Goal: Information Seeking & Learning: Learn about a topic

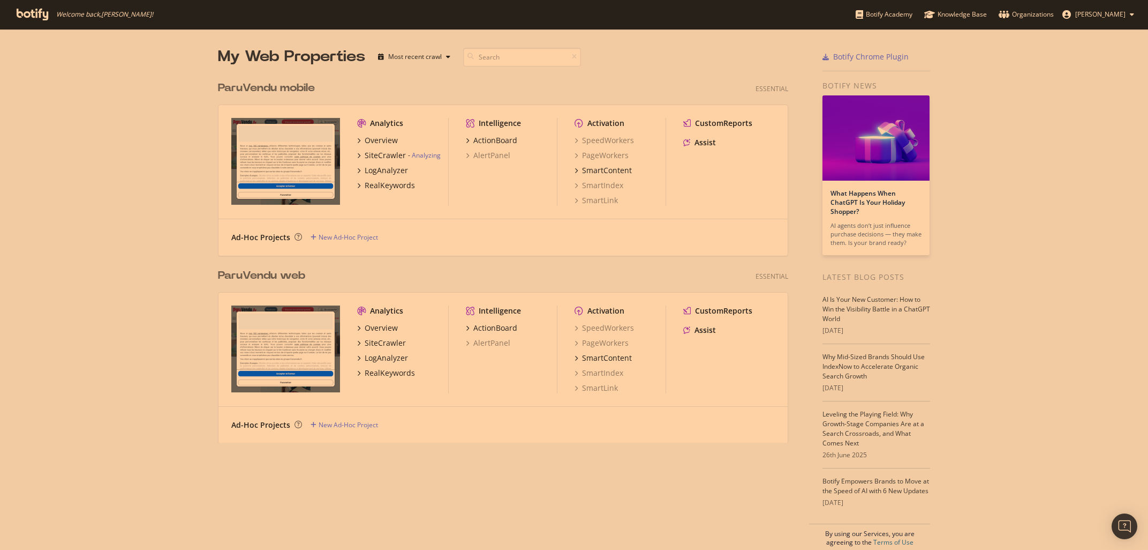
scroll to position [550, 1148]
click at [387, 158] on div "SiteCrawler" at bounding box center [385, 155] width 41 height 11
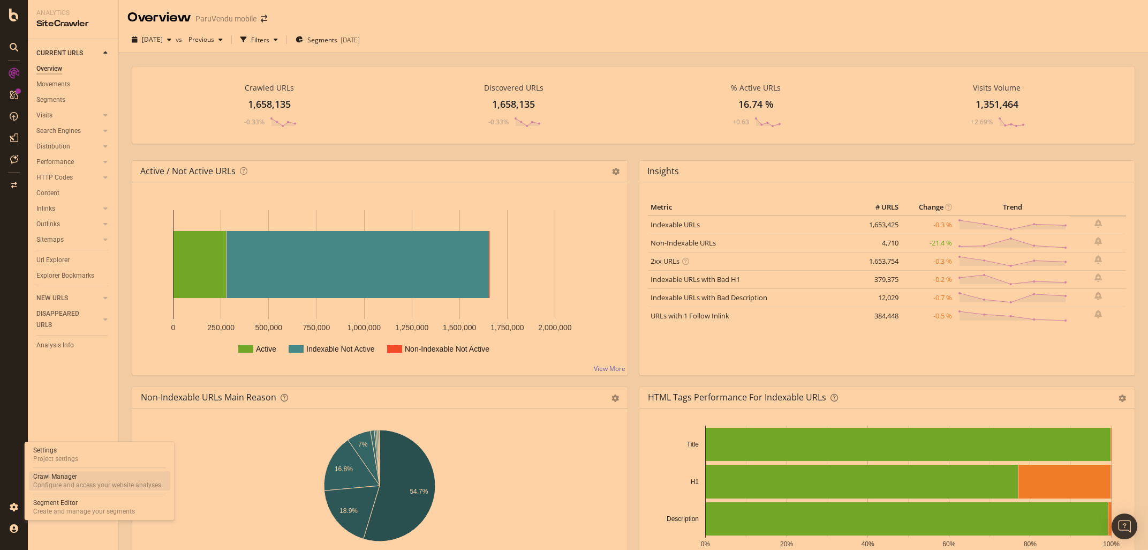
click at [50, 480] on div "Crawl Manager" at bounding box center [97, 476] width 128 height 9
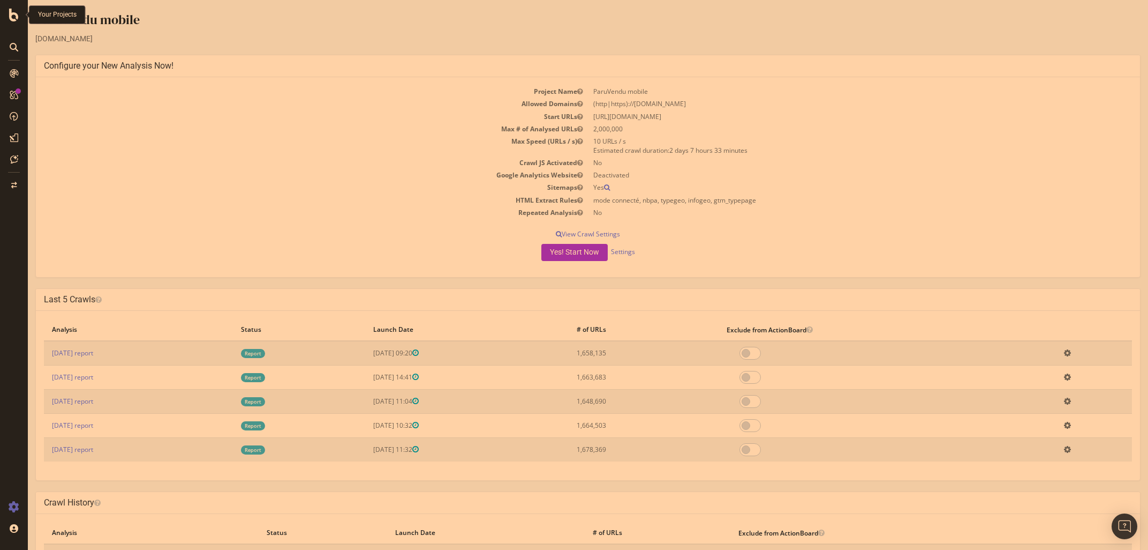
click at [11, 16] on icon at bounding box center [14, 15] width 10 height 13
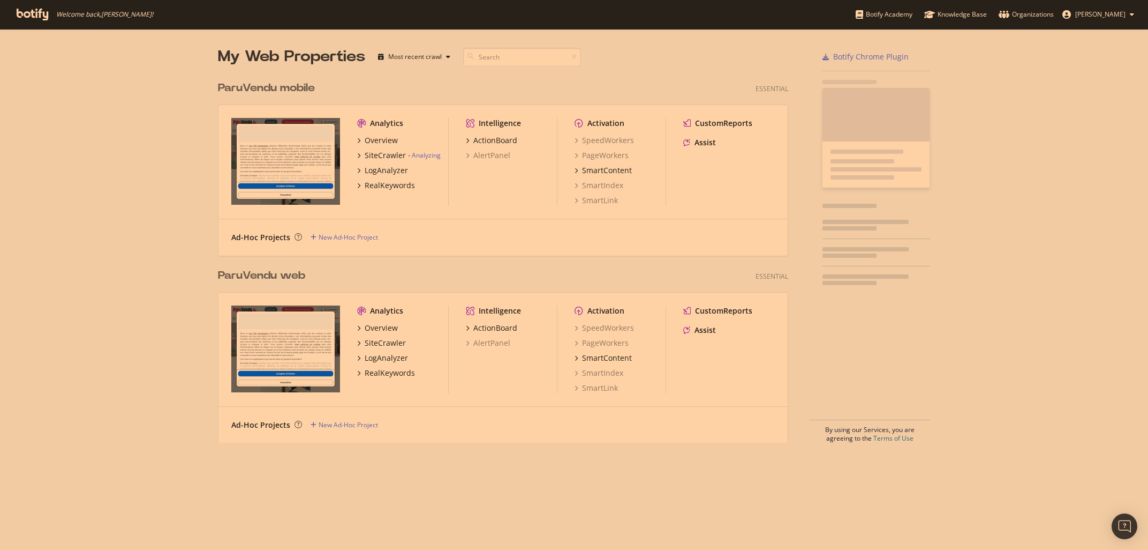
scroll to position [550, 1148]
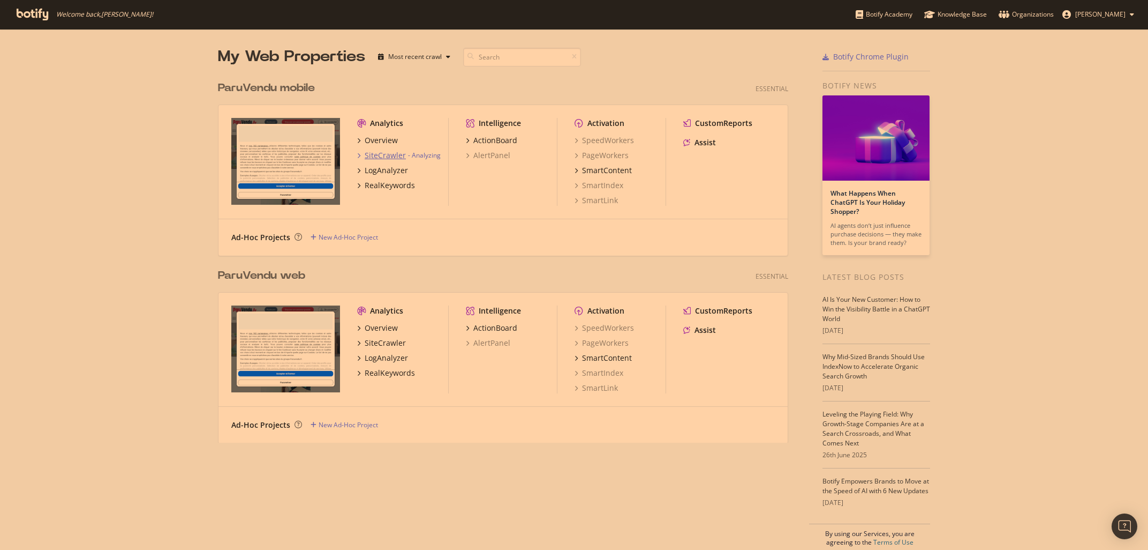
click at [383, 160] on div "SiteCrawler" at bounding box center [385, 155] width 41 height 11
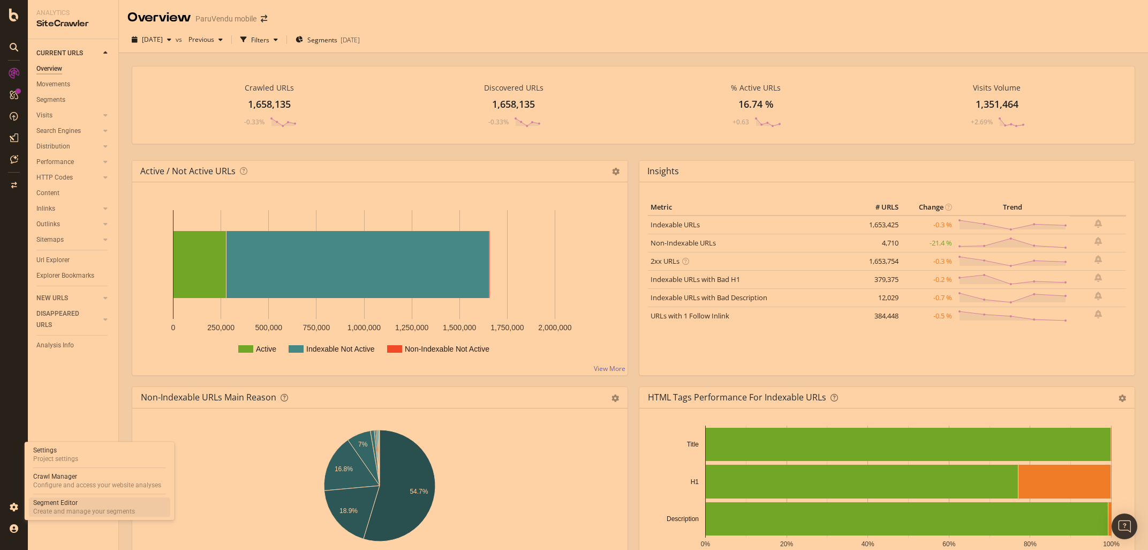
click at [62, 506] on div "Segment Editor" at bounding box center [84, 502] width 102 height 9
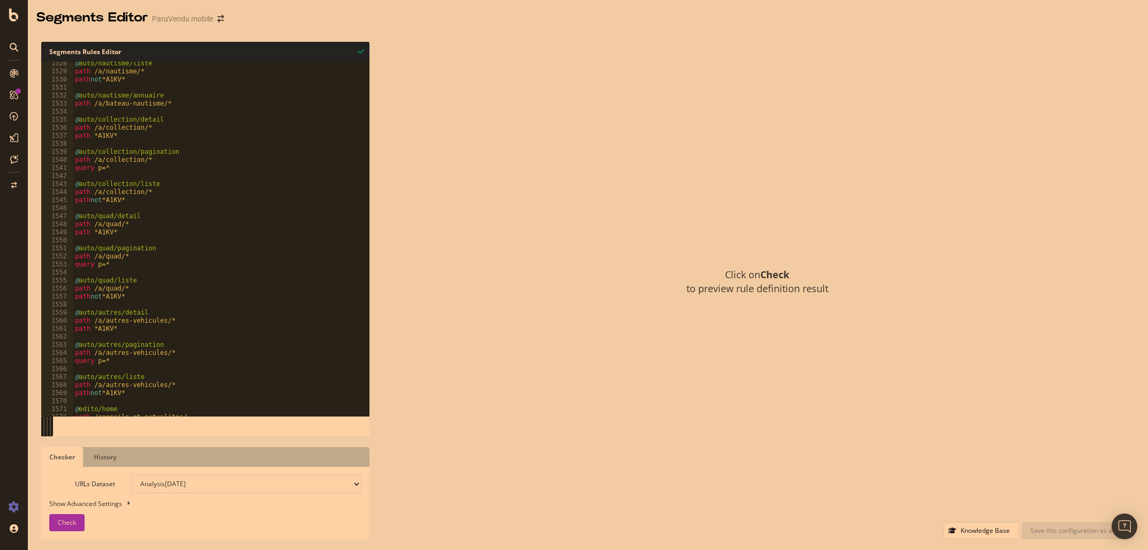
scroll to position [12870, 0]
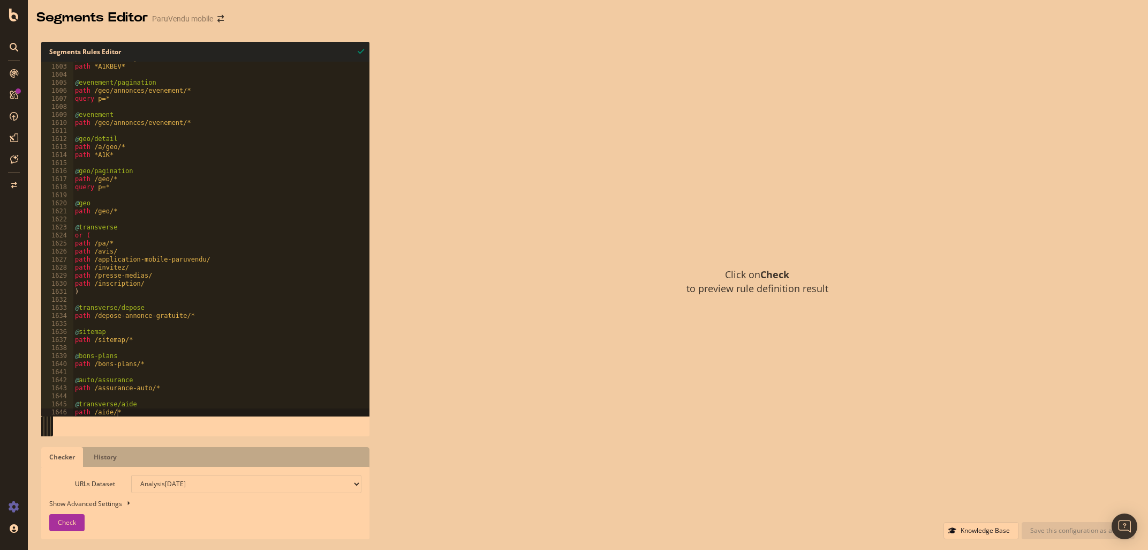
type textarea "@evenement"
click at [423, 134] on div "Click on Check to preview rule definition result" at bounding box center [757, 282] width 755 height 480
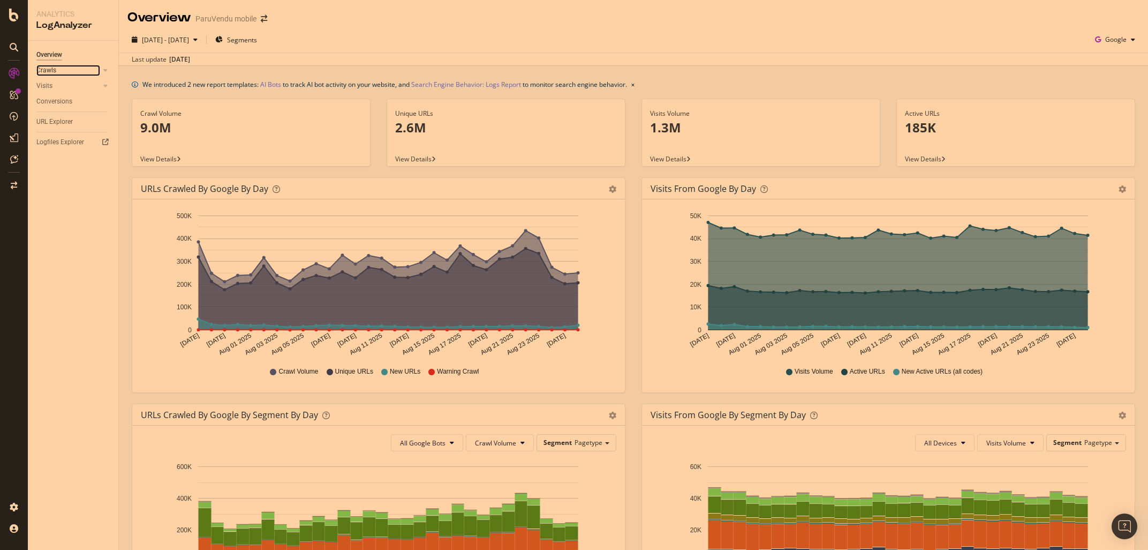
click at [74, 68] on link "Crawls" at bounding box center [68, 70] width 64 height 11
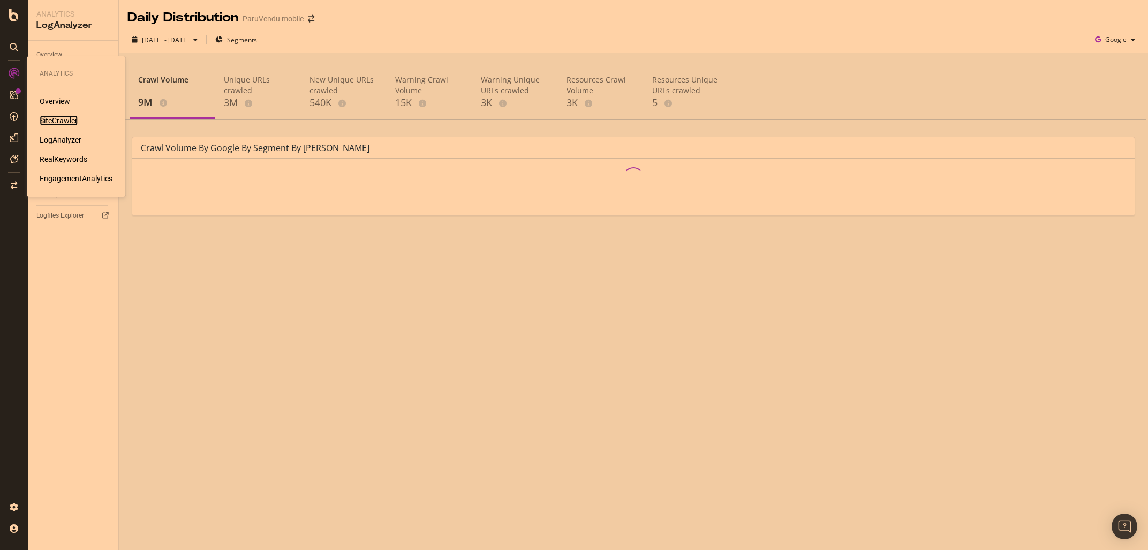
click at [59, 120] on div "SiteCrawler" at bounding box center [59, 120] width 38 height 11
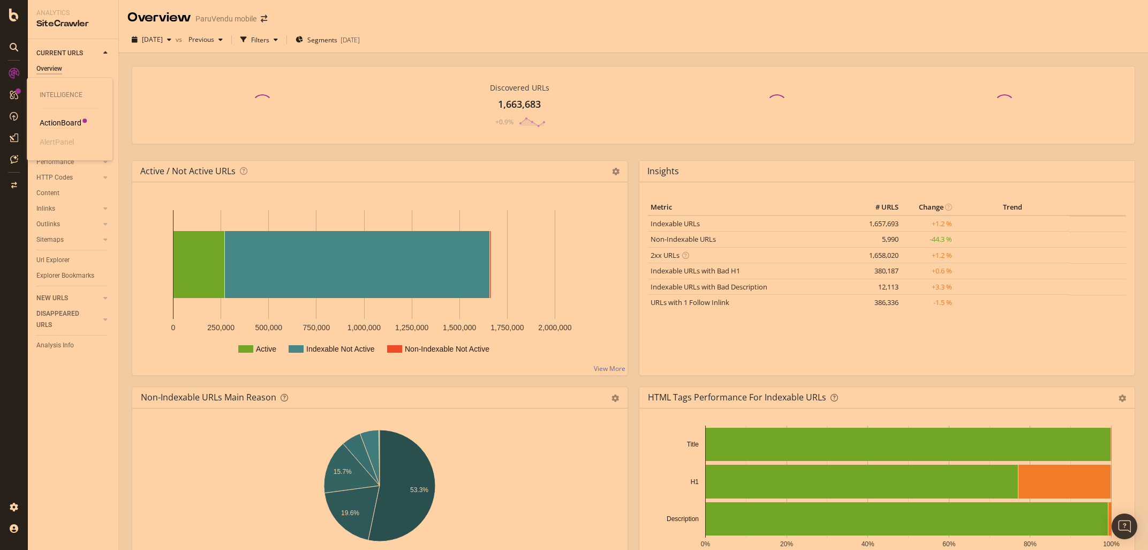
click at [74, 120] on div "ActionBoard" at bounding box center [61, 122] width 42 height 11
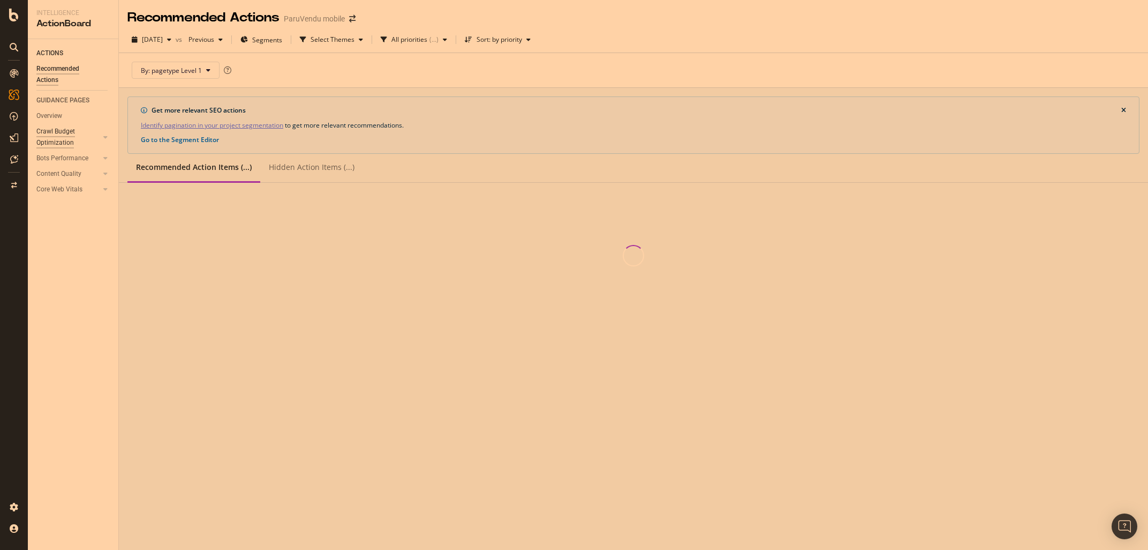
click at [48, 130] on div "Crawl Budget Optimization" at bounding box center [64, 137] width 56 height 22
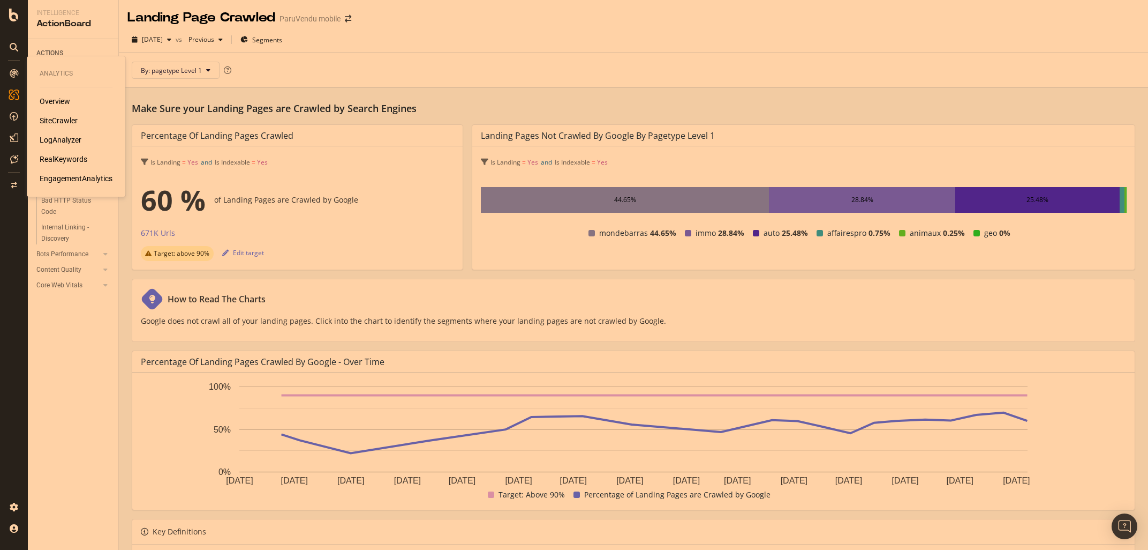
click at [48, 119] on div "SiteCrawler" at bounding box center [59, 120] width 38 height 11
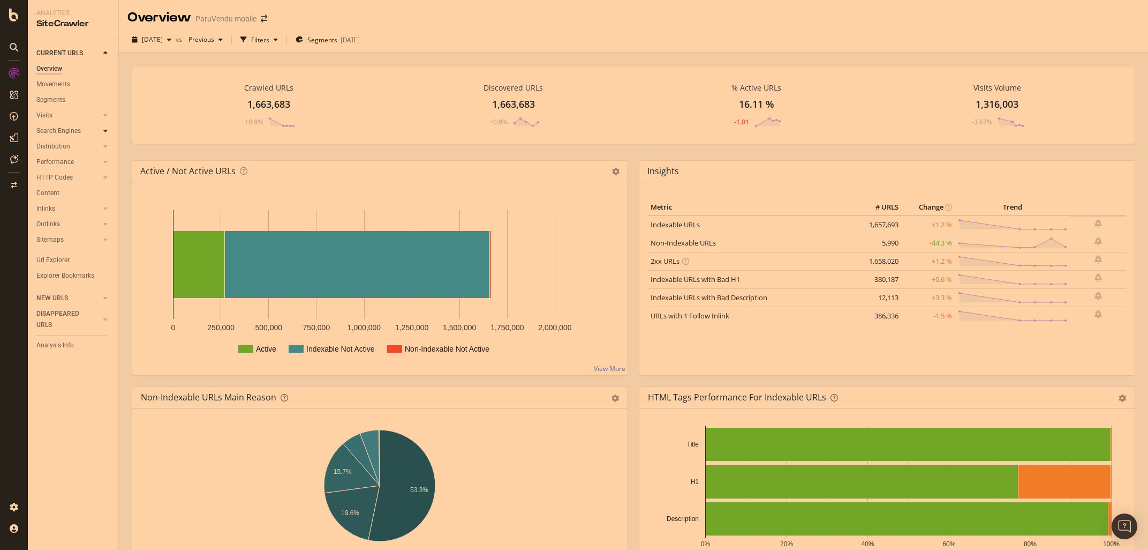
click at [103, 132] on icon at bounding box center [105, 130] width 4 height 6
click at [62, 144] on div "Top Charts" at bounding box center [57, 146] width 32 height 11
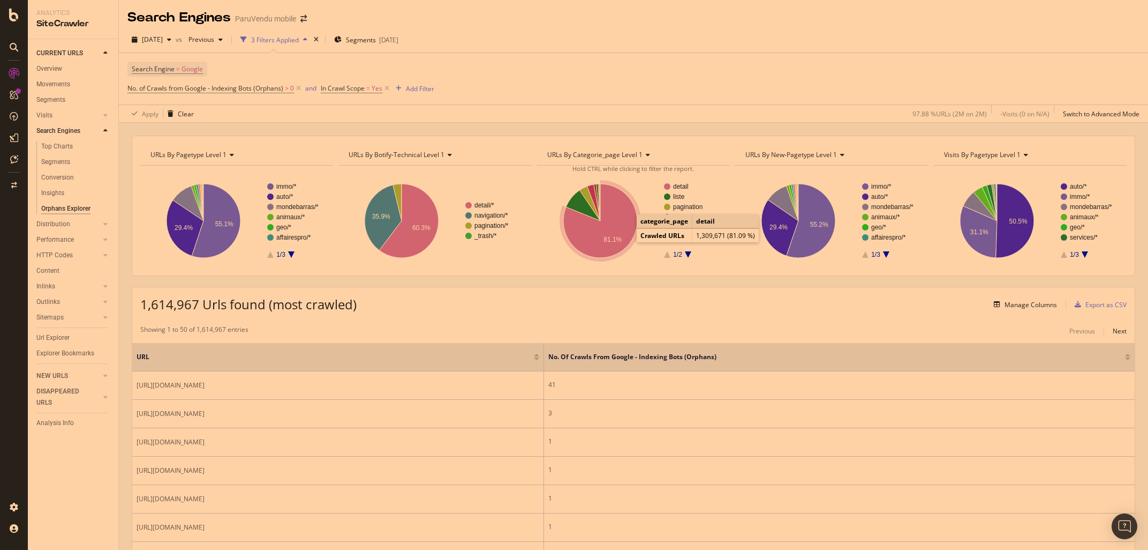
click at [610, 234] on icon "A chart." at bounding box center [600, 221] width 74 height 74
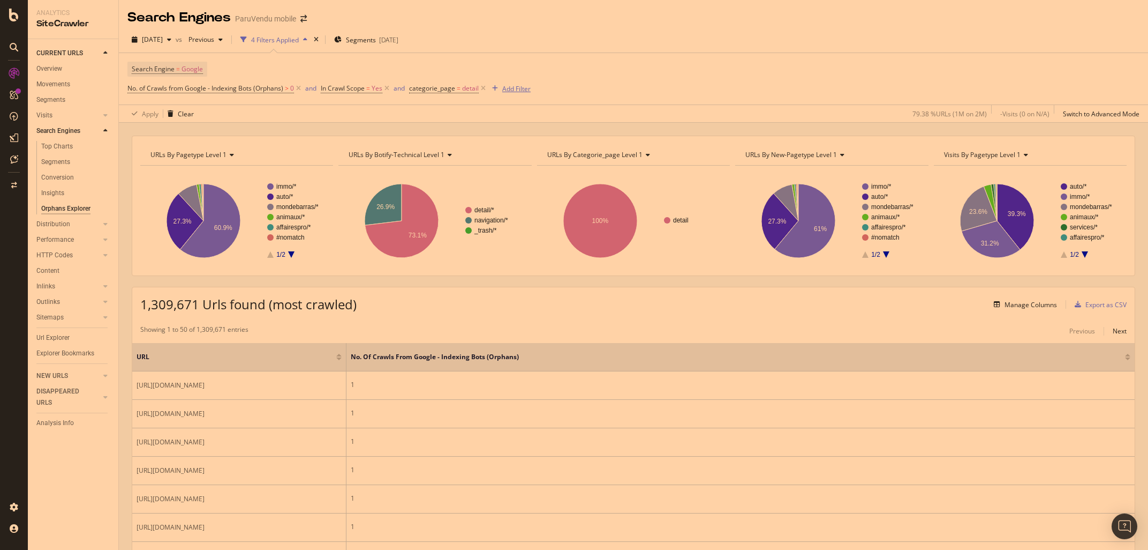
click at [517, 91] on div "Add Filter" at bounding box center [516, 88] width 28 height 9
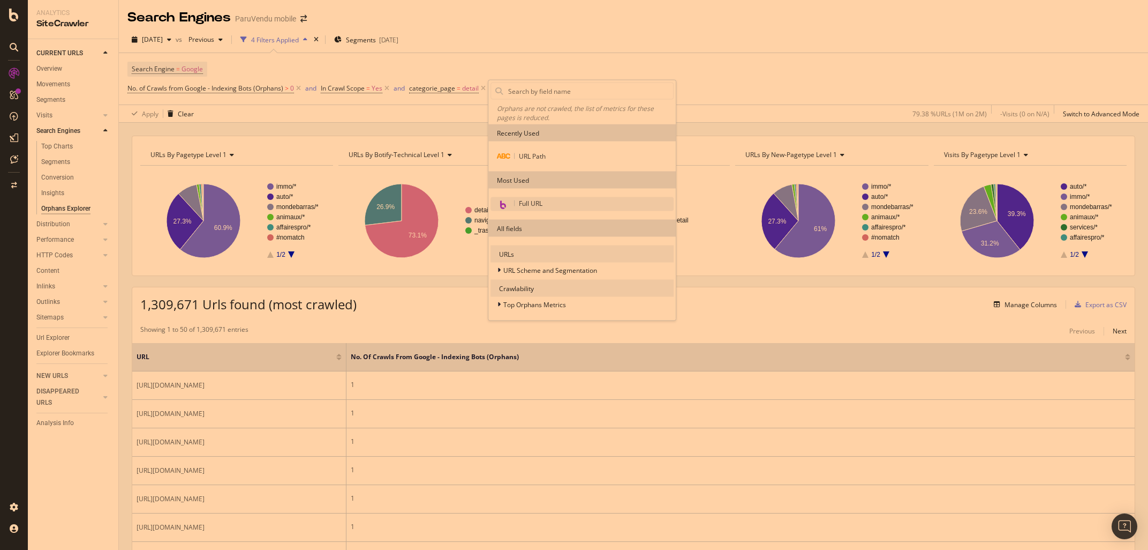
click at [528, 208] on div "Full URL" at bounding box center [582, 204] width 183 height 14
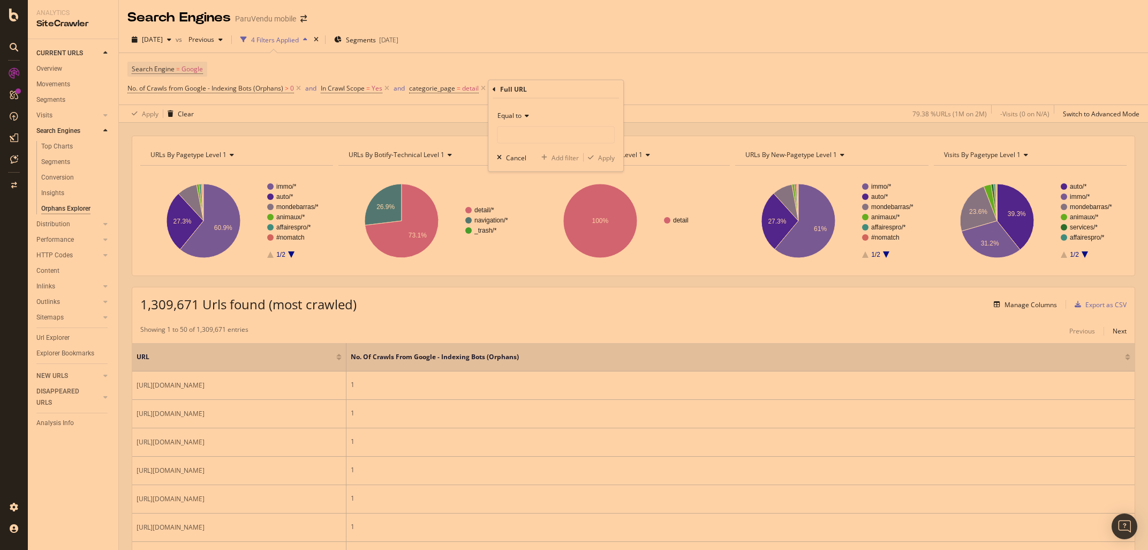
click at [515, 113] on span "Equal to" at bounding box center [510, 115] width 24 height 9
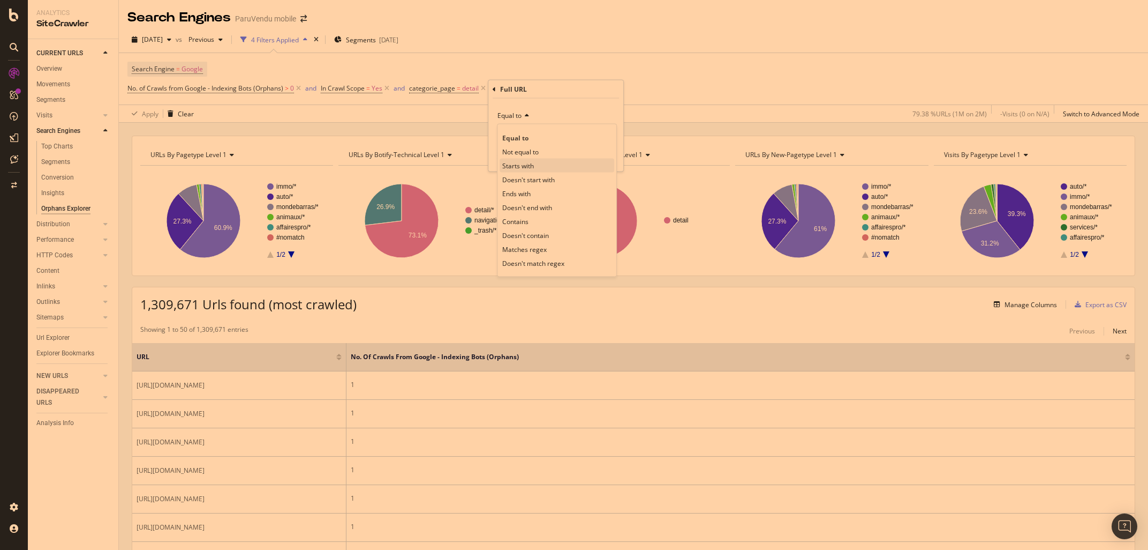
click at [519, 172] on div "Starts with" at bounding box center [557, 166] width 115 height 14
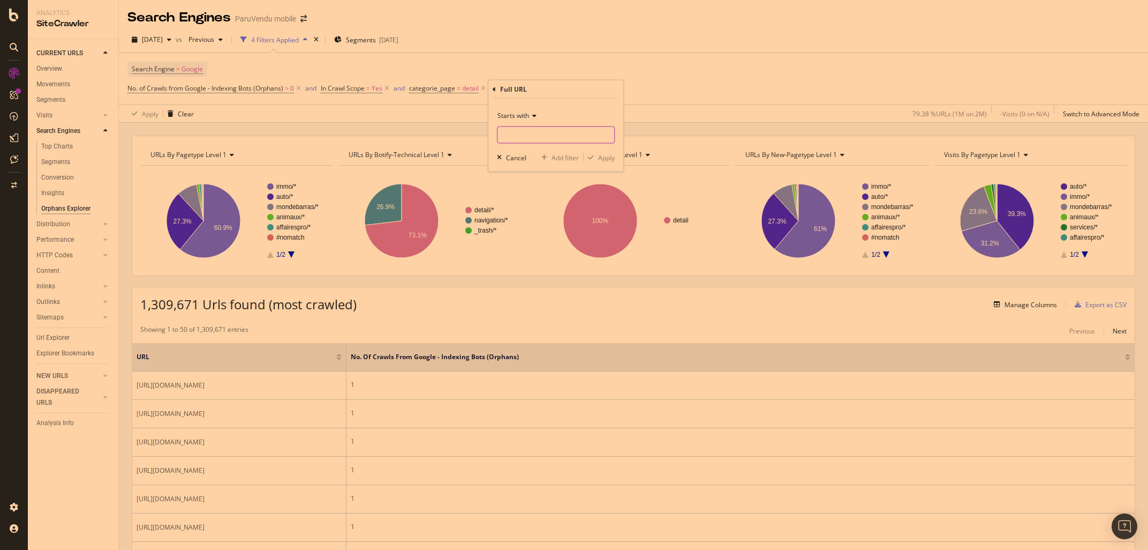
click at [512, 131] on input "text" at bounding box center [556, 134] width 117 height 17
type input "https"
click at [612, 159] on div "Apply" at bounding box center [606, 157] width 17 height 9
click at [214, 235] on icon "A chart." at bounding box center [210, 221] width 61 height 74
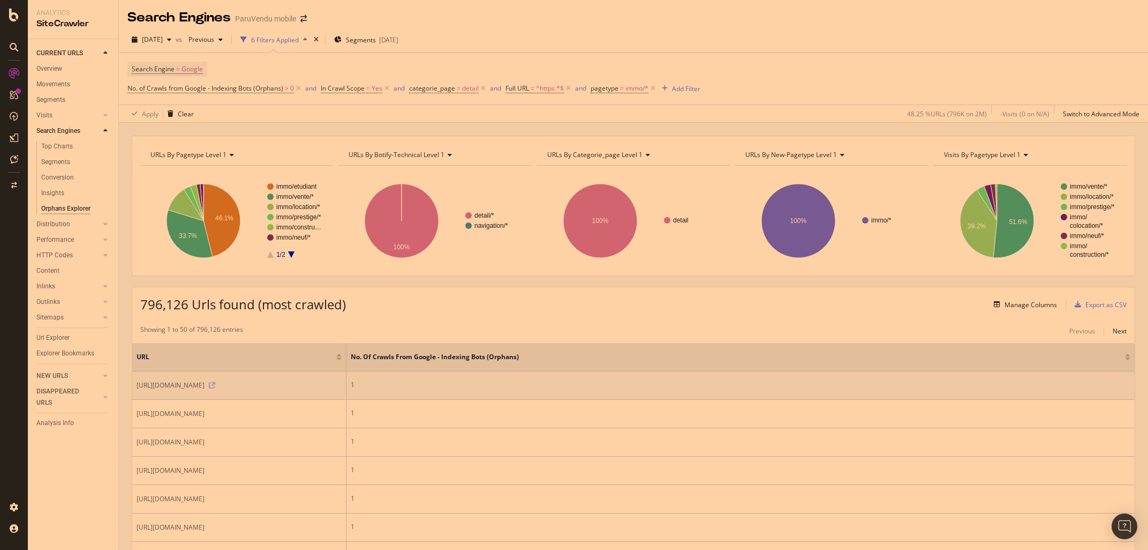
click at [215, 388] on icon at bounding box center [212, 385] width 6 height 6
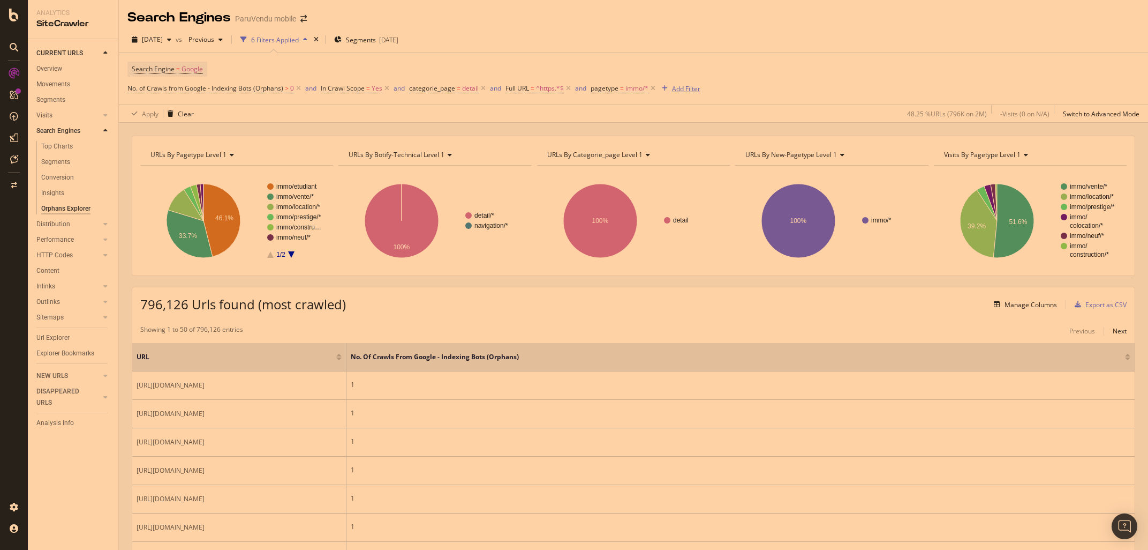
click at [696, 89] on div "Add Filter" at bounding box center [686, 88] width 28 height 9
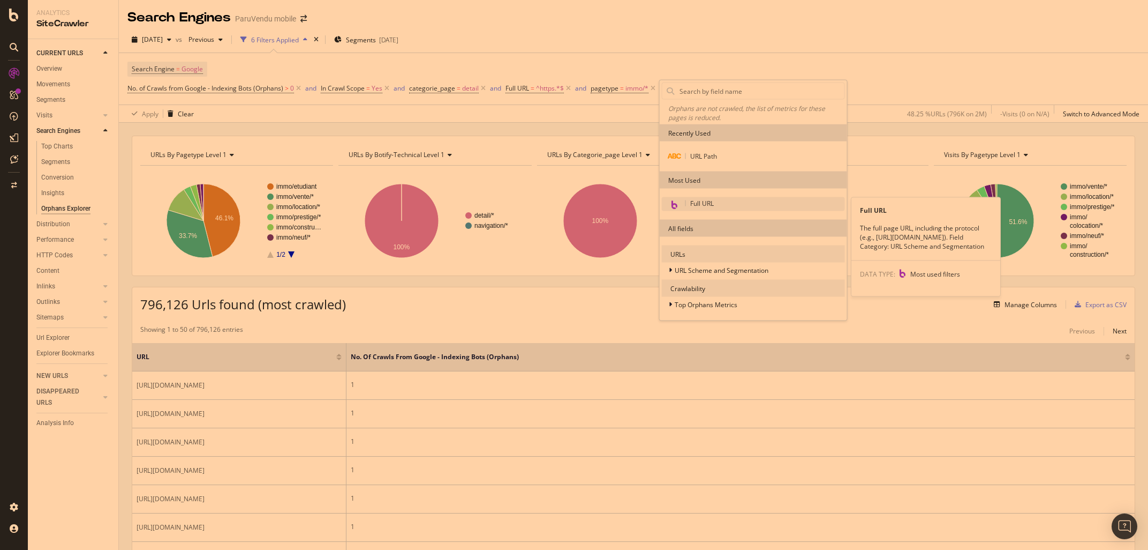
click at [694, 198] on div "Full URL" at bounding box center [753, 204] width 183 height 14
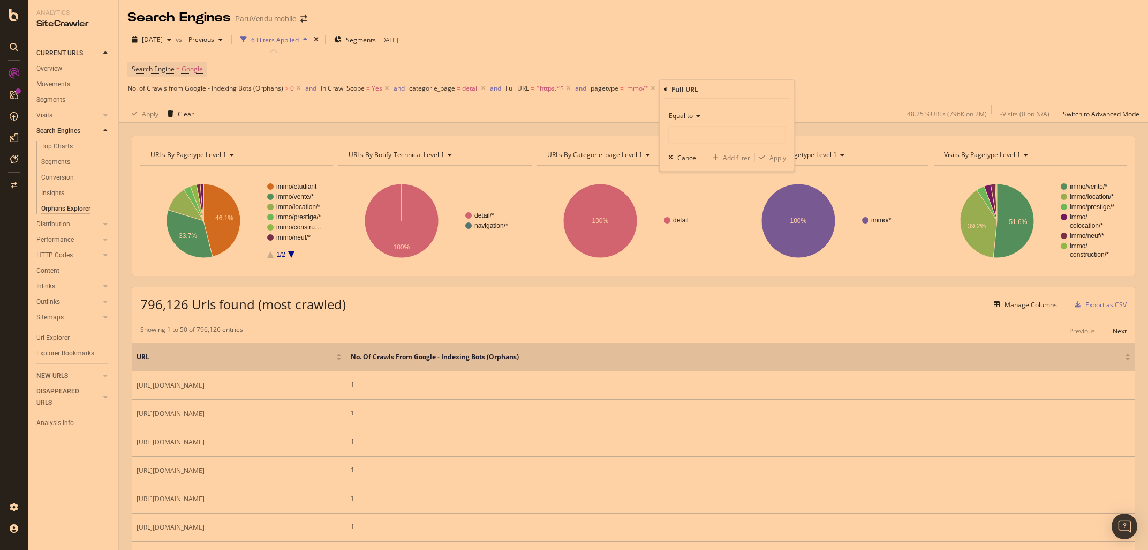
click at [680, 116] on span "Equal to" at bounding box center [681, 115] width 24 height 9
click at [686, 219] on span "Contains" at bounding box center [687, 220] width 26 height 9
click at [687, 136] on input "text" at bounding box center [727, 134] width 117 height 17
type input "particulier"
click at [781, 156] on div "Apply" at bounding box center [778, 157] width 17 height 9
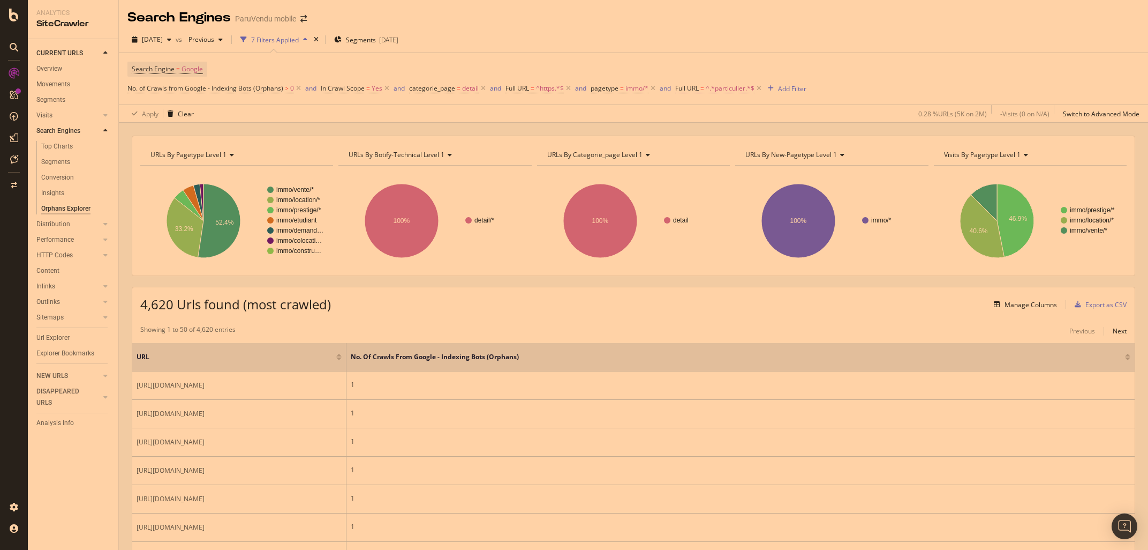
click at [719, 88] on span "^.*particulier.*$" at bounding box center [730, 88] width 49 height 15
click at [700, 114] on span "Contains" at bounding box center [700, 113] width 26 height 9
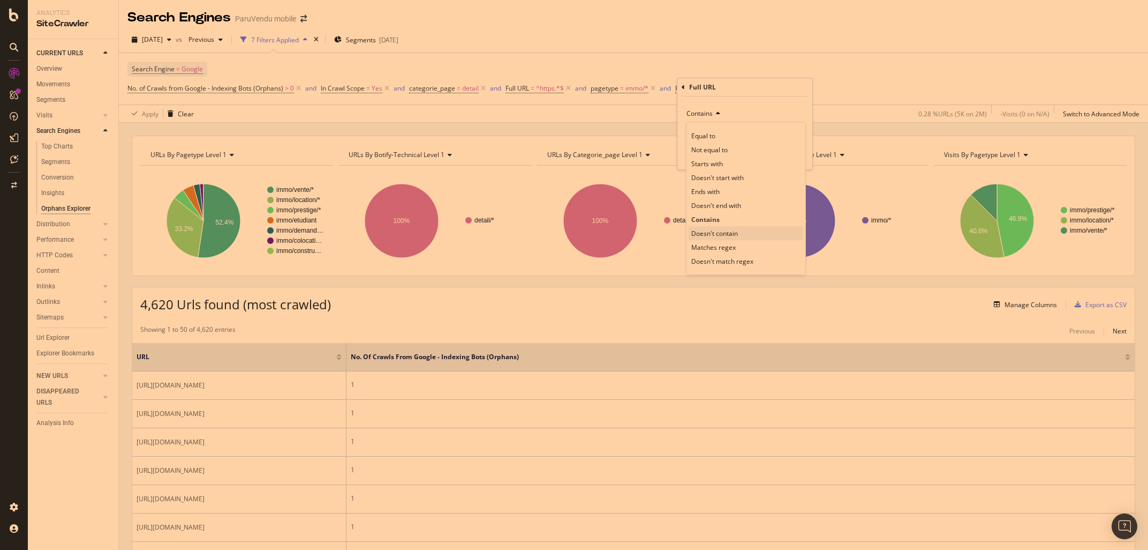
click at [701, 232] on span "Doesn't contain" at bounding box center [714, 233] width 47 height 9
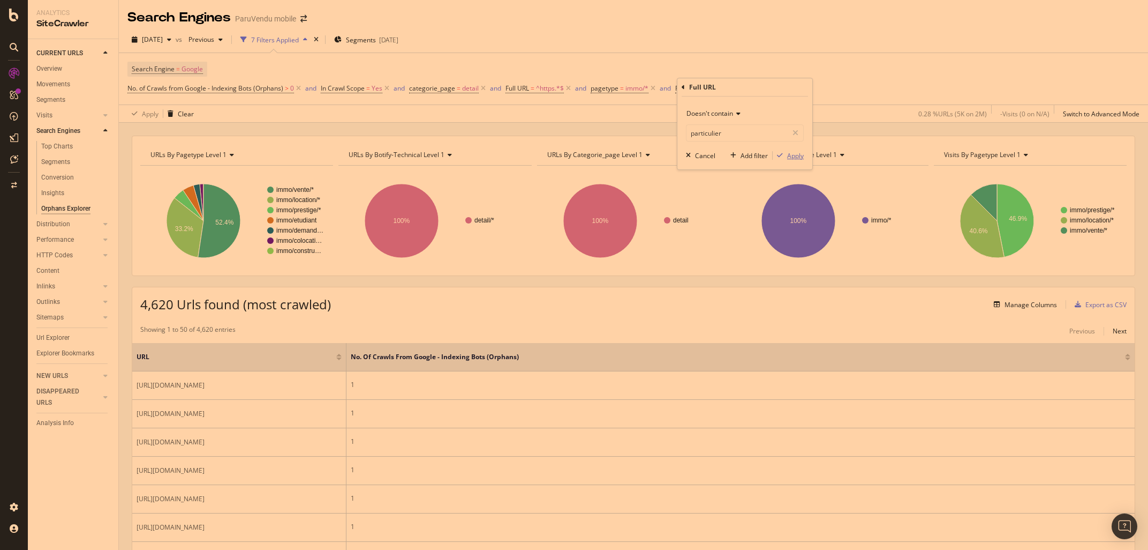
click at [792, 152] on div "Apply" at bounding box center [795, 155] width 17 height 9
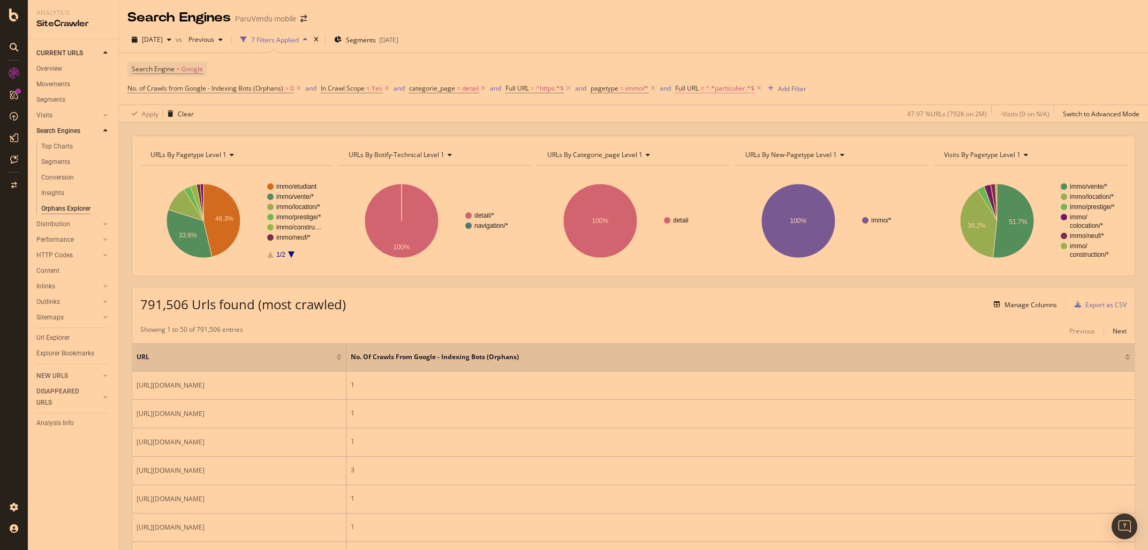
click at [730, 92] on span "^.*particulier.*$" at bounding box center [730, 88] width 49 height 15
click at [721, 116] on span "Doesn't contain" at bounding box center [710, 113] width 47 height 9
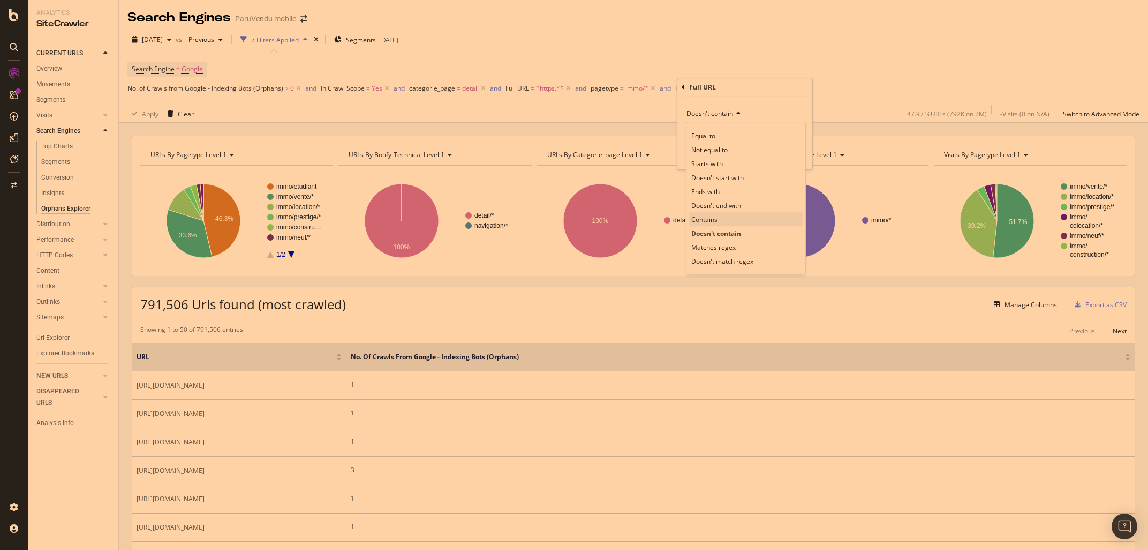
click at [702, 220] on span "Contains" at bounding box center [704, 219] width 26 height 9
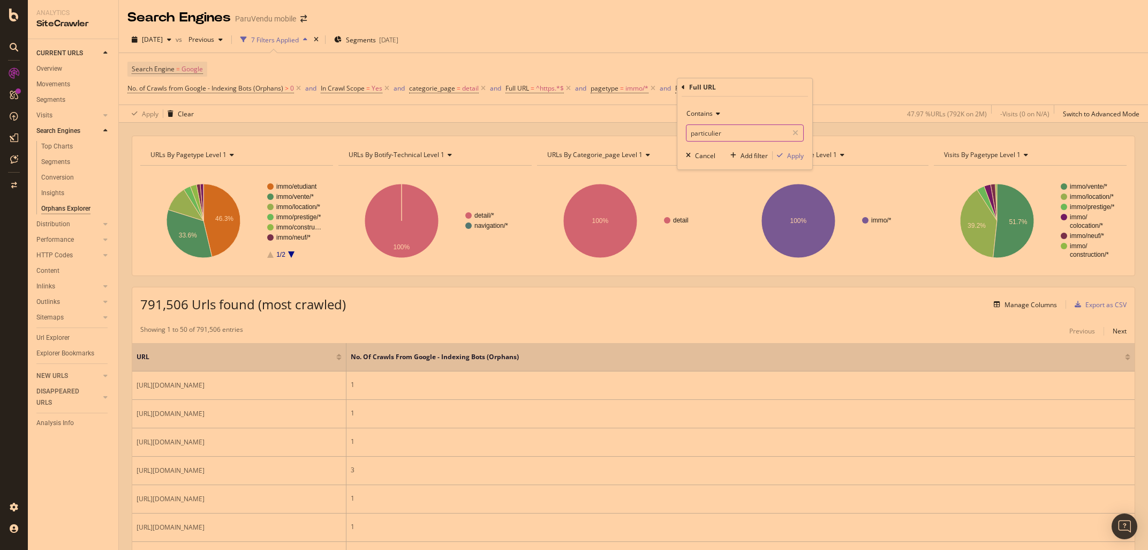
drag, startPoint x: 739, startPoint y: 132, endPoint x: 642, endPoint y: 133, distance: 97.0
click at [687, 133] on input "particulier" at bounding box center [737, 132] width 101 height 17
drag, startPoint x: 733, startPoint y: 134, endPoint x: 673, endPoint y: 141, distance: 60.4
click at [687, 141] on input "particulier" at bounding box center [737, 132] width 101 height 17
type input "demande"
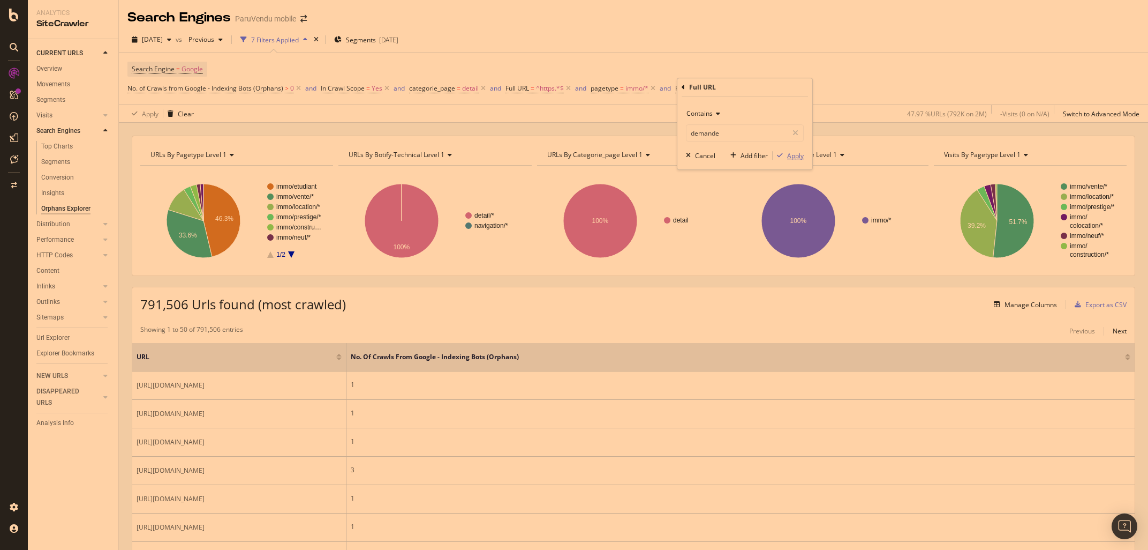
click at [799, 157] on div "Apply" at bounding box center [795, 155] width 17 height 9
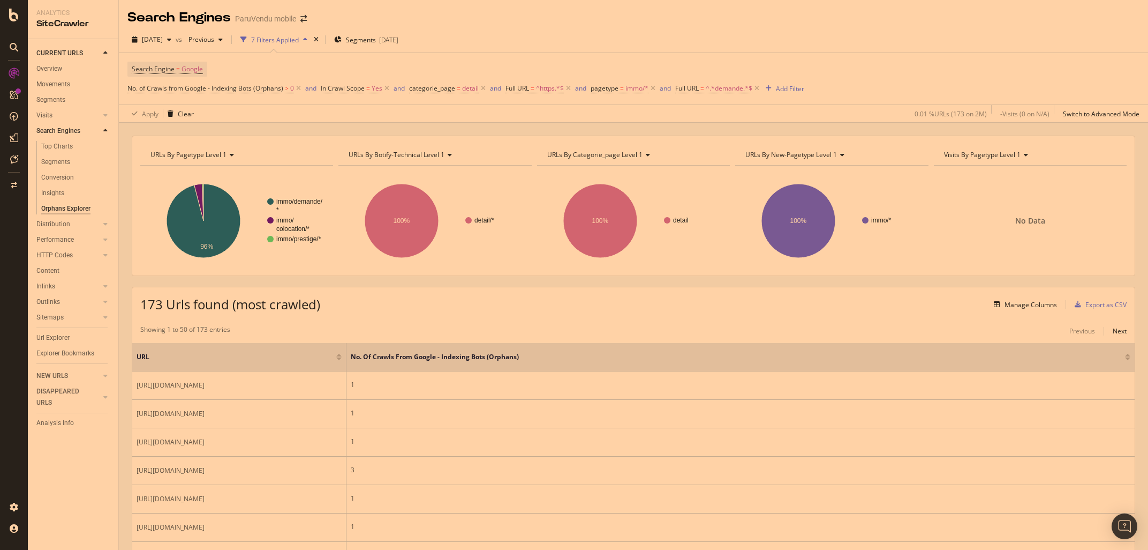
drag, startPoint x: 255, startPoint y: 397, endPoint x: 132, endPoint y: 387, distance: 123.6
copy span "https://www.paruvendu.fr/immobilier/colocation/demande-de-colocation/1281188326…"
click at [760, 88] on icon at bounding box center [757, 88] width 9 height 11
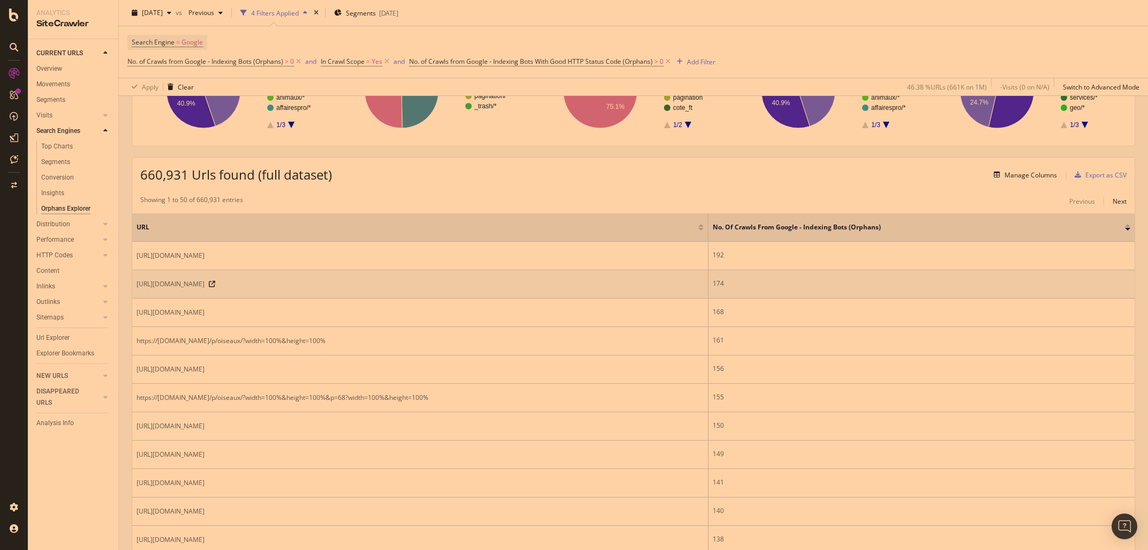
scroll to position [201, 0]
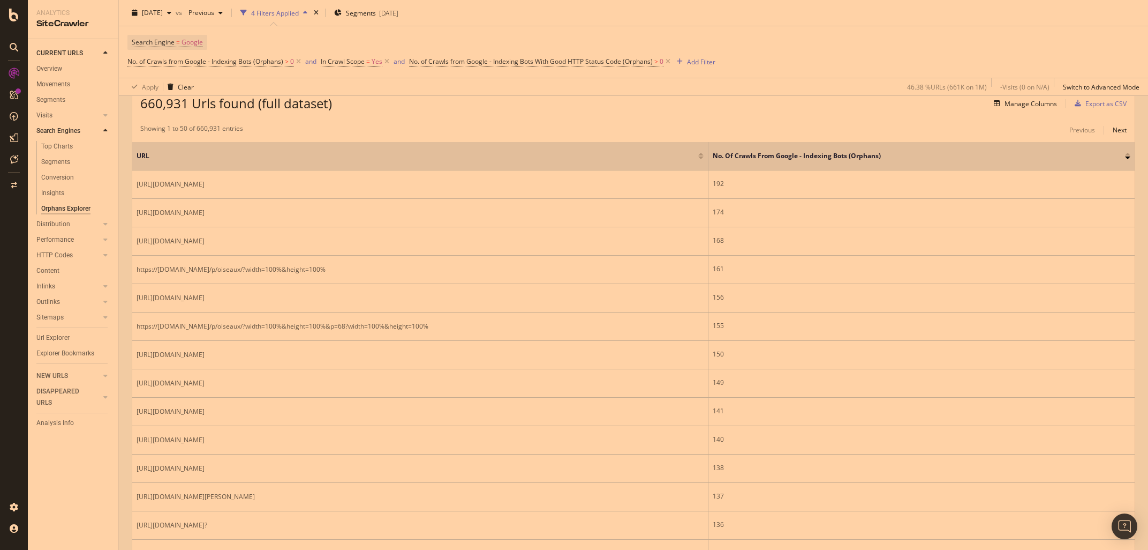
drag, startPoint x: 318, startPoint y: 381, endPoint x: 127, endPoint y: 380, distance: 191.2
copy span "[URL][DOMAIN_NAME]"
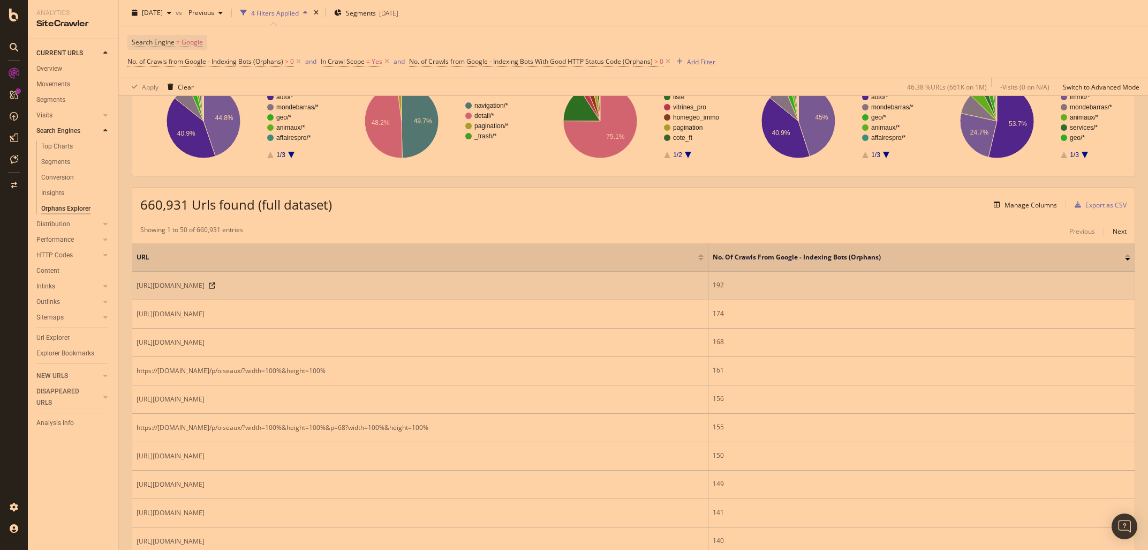
scroll to position [100, 0]
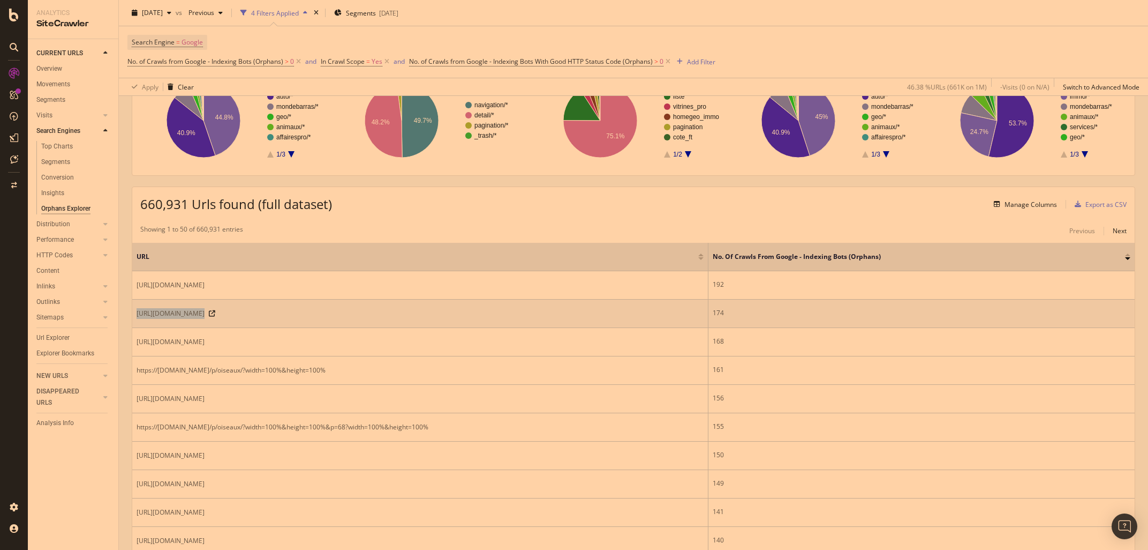
drag, startPoint x: 136, startPoint y: 311, endPoint x: 327, endPoint y: 318, distance: 191.9
click at [327, 318] on td "[URL][DOMAIN_NAME]" at bounding box center [420, 313] width 576 height 28
copy span "[URL][DOMAIN_NAME]"
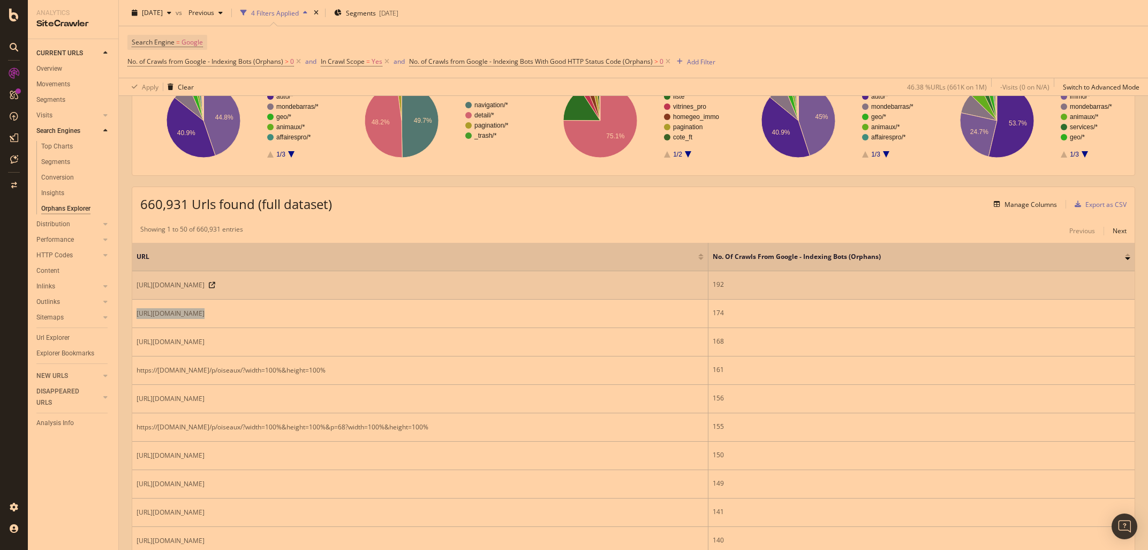
drag, startPoint x: 410, startPoint y: 285, endPoint x: 135, endPoint y: 286, distance: 275.3
click at [135, 286] on td "[URL][DOMAIN_NAME]" at bounding box center [420, 285] width 576 height 28
copy span "[URL][DOMAIN_NAME]"
